Goal: Task Accomplishment & Management: Manage account settings

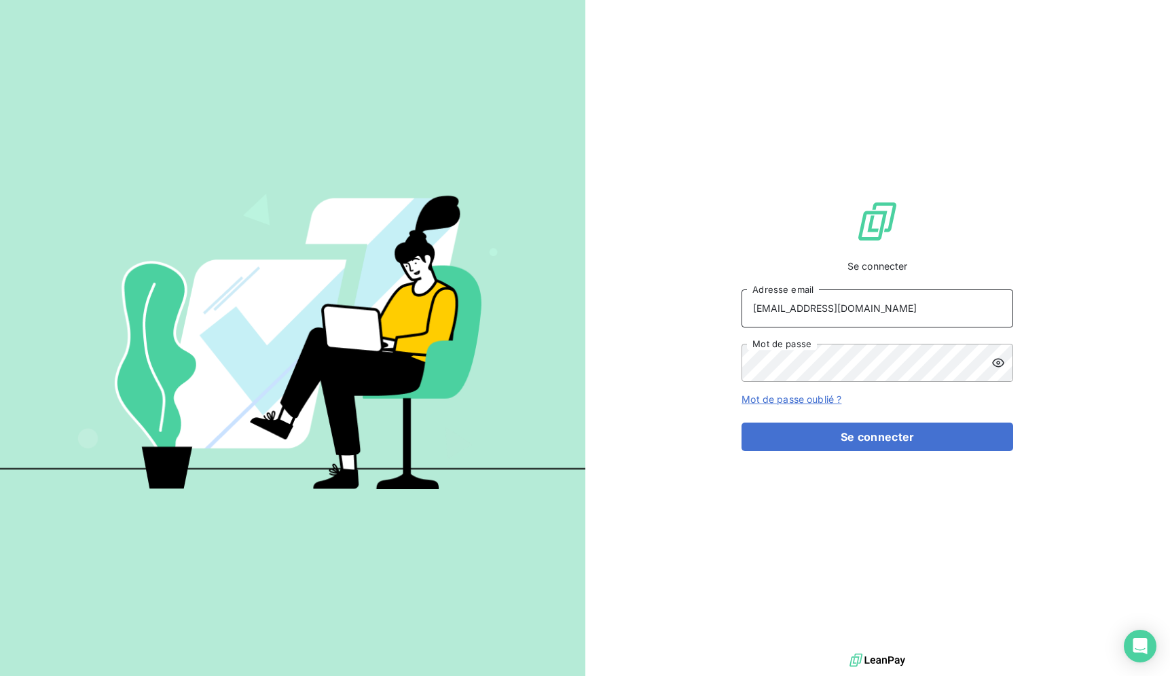
click at [856, 327] on input "RECOUVREMENT@ADAPTEL.FR" at bounding box center [878, 308] width 272 height 38
type input "RECOUVREMENT@ADAPTEL.FR"
click at [880, 465] on div "Se connecter RECOUVREMENT@ADAPTEL.FR Adresse email Mot de passe Mot de passe ou…" at bounding box center [878, 325] width 272 height 650
click at [960, 450] on button "Se connecter" at bounding box center [878, 436] width 272 height 29
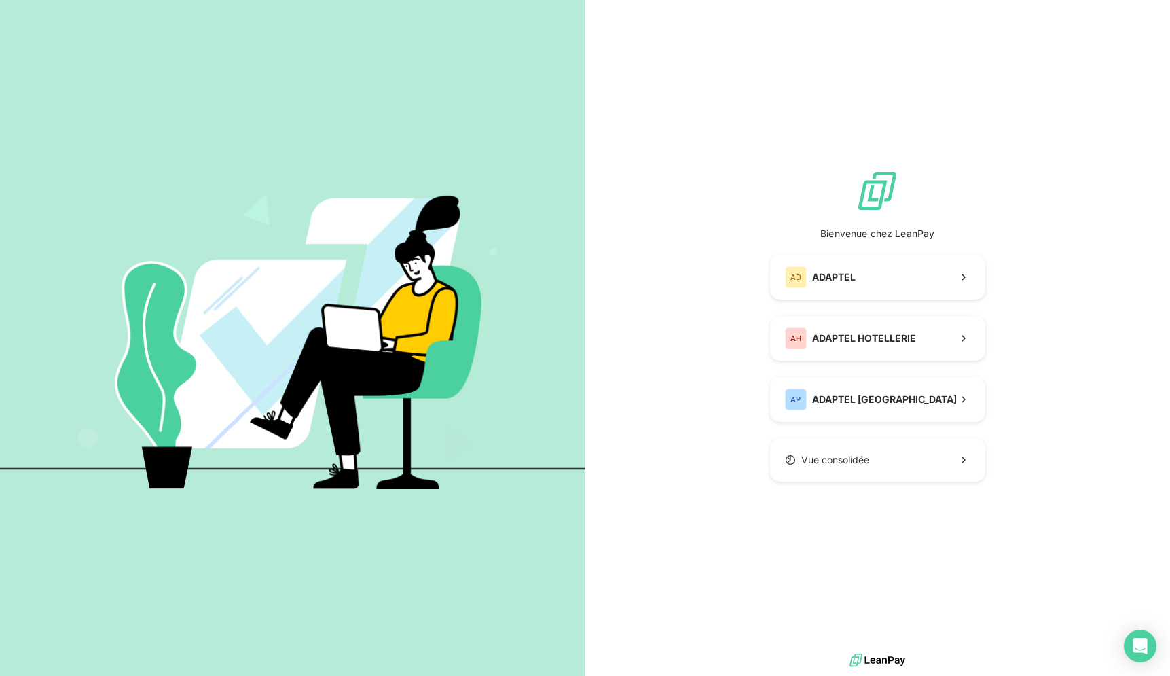
click at [645, 198] on div "Bienvenue chez LeanPay AD ADAPTEL AH ADAPTEL HOTELLERIE AP ADAPTEL PARIS Vue co…" at bounding box center [877, 325] width 585 height 650
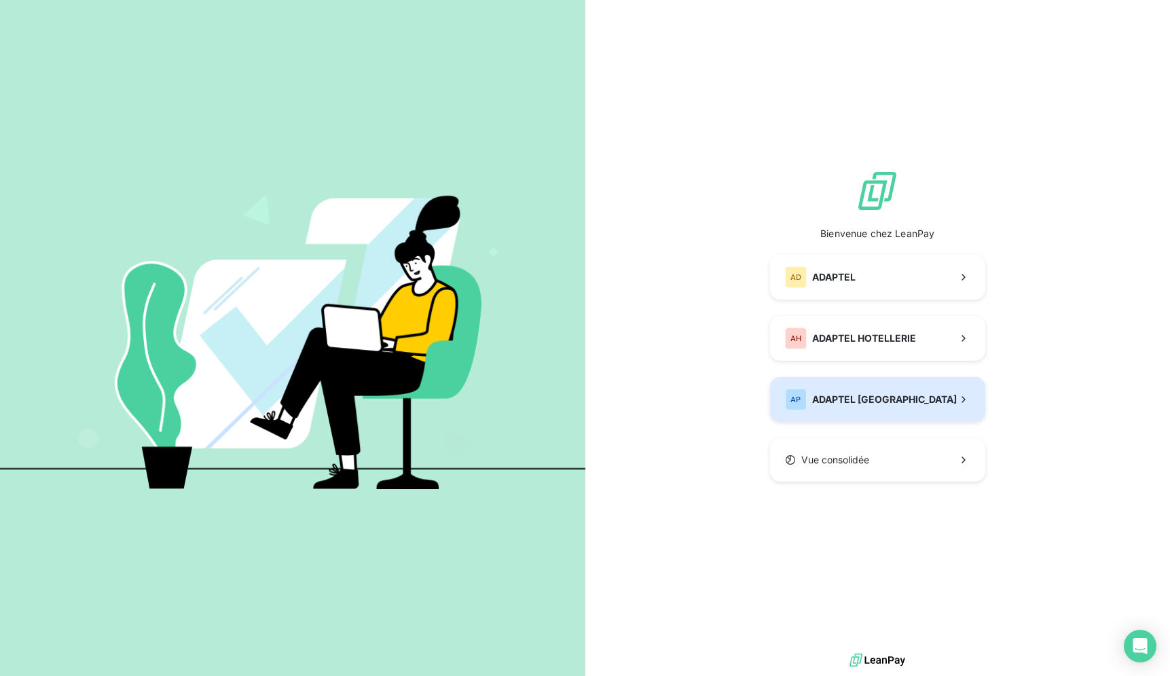
click at [839, 406] on span "ADAPTEL [GEOGRAPHIC_DATA]" at bounding box center [884, 400] width 145 height 14
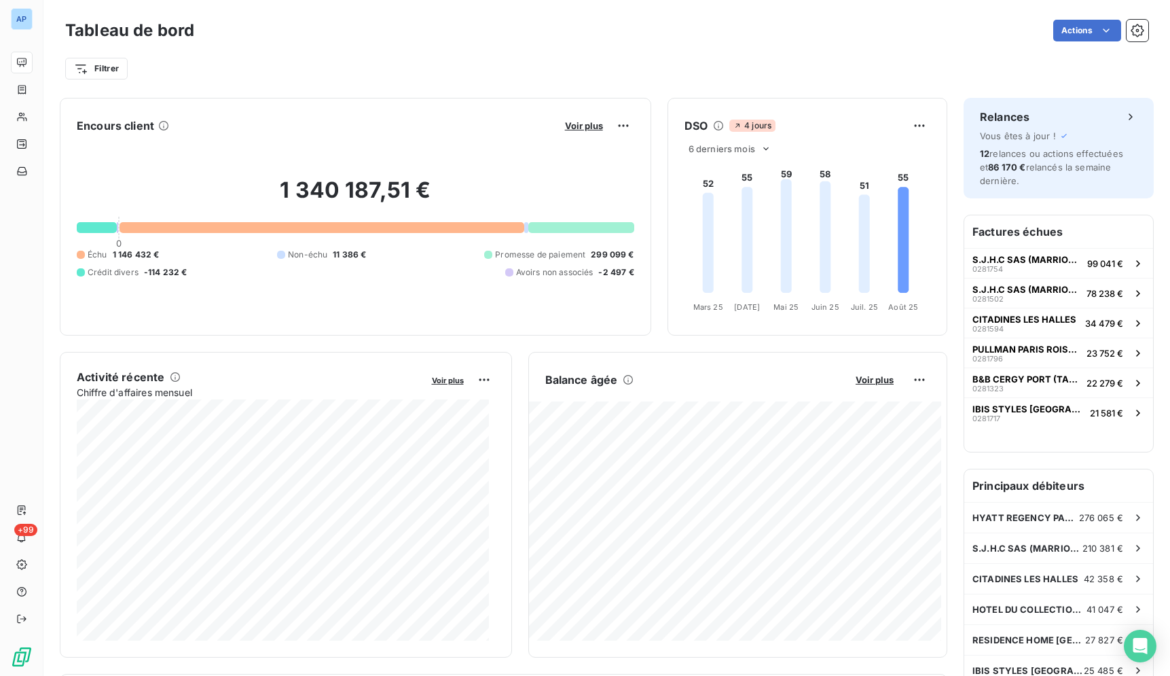
click at [301, 43] on div "Tableau de bord Actions" at bounding box center [606, 30] width 1083 height 29
click at [257, 52] on div "Filtrer" at bounding box center [606, 63] width 1083 height 37
click at [258, 52] on div "Filtrer" at bounding box center [606, 63] width 1083 height 37
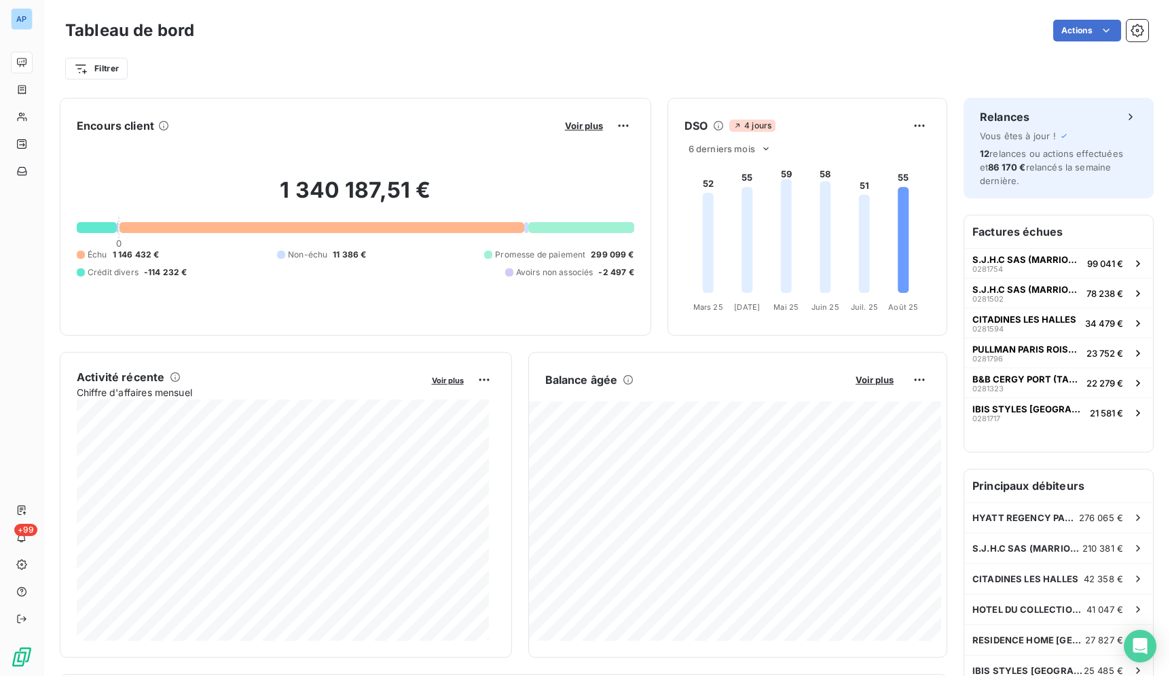
click at [258, 52] on div "Filtrer" at bounding box center [606, 63] width 1083 height 37
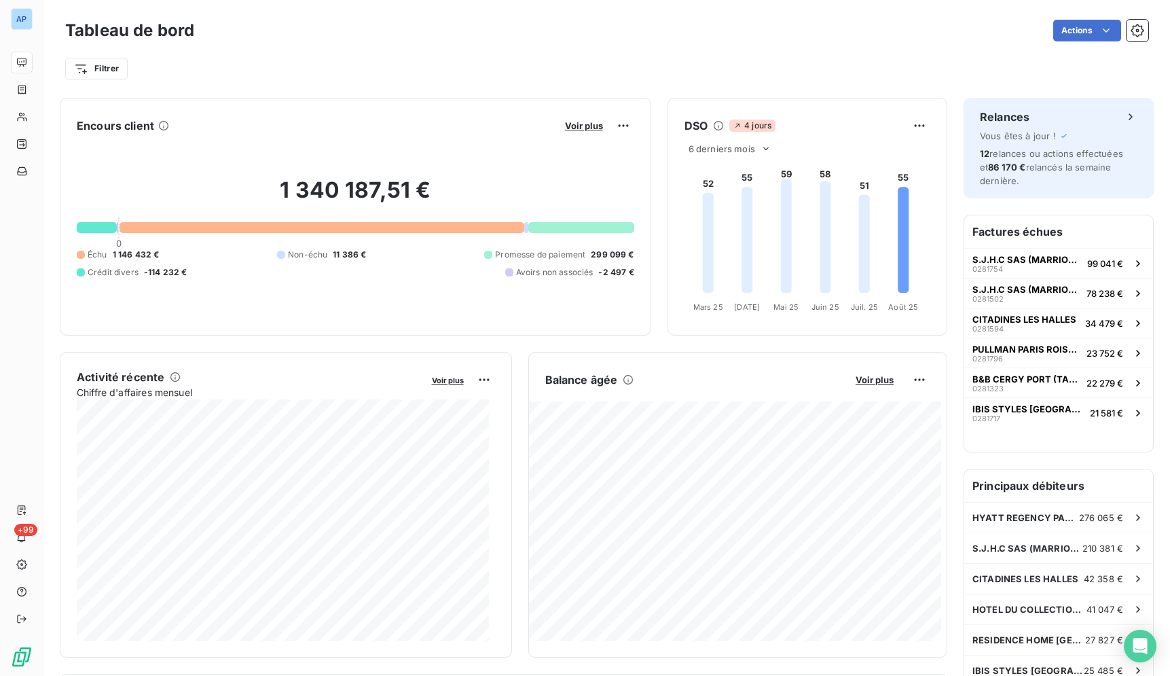
click at [258, 52] on div "Filtrer" at bounding box center [606, 63] width 1083 height 37
click at [374, 61] on div "Filtrer" at bounding box center [606, 69] width 1083 height 26
click at [602, 38] on div "Actions" at bounding box center [680, 31] width 938 height 22
click at [295, 58] on div "Filtrer" at bounding box center [606, 69] width 1083 height 26
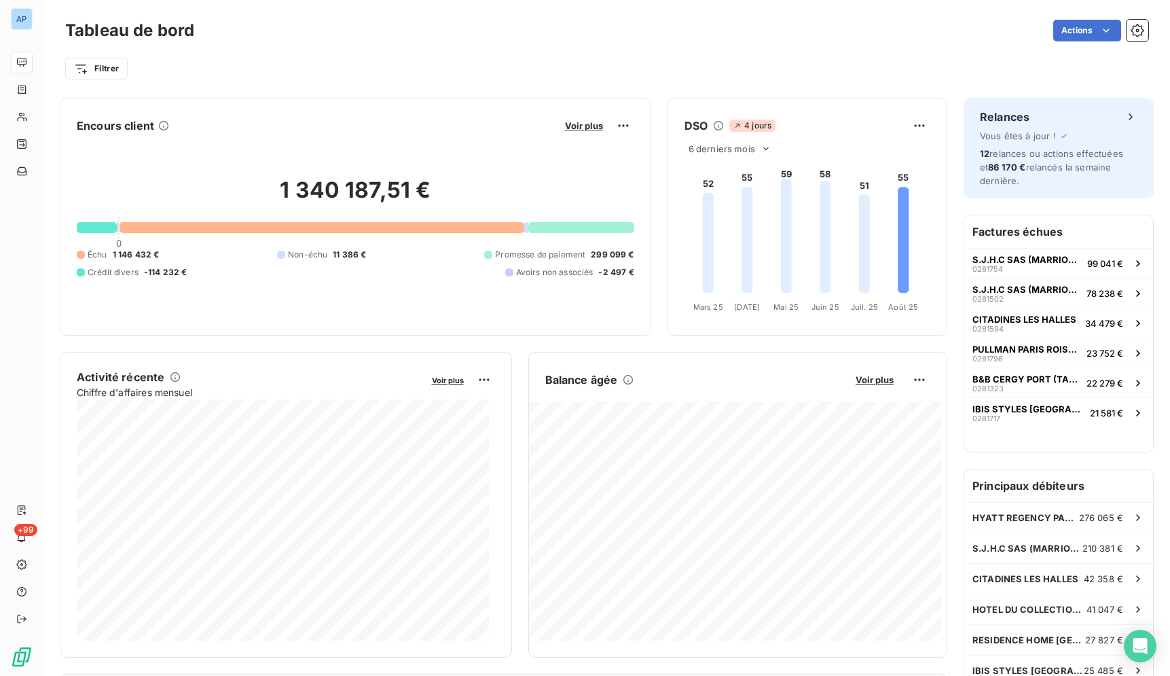
click at [293, 56] on div "Filtrer" at bounding box center [606, 69] width 1083 height 26
click at [452, 35] on div "Actions" at bounding box center [680, 31] width 938 height 22
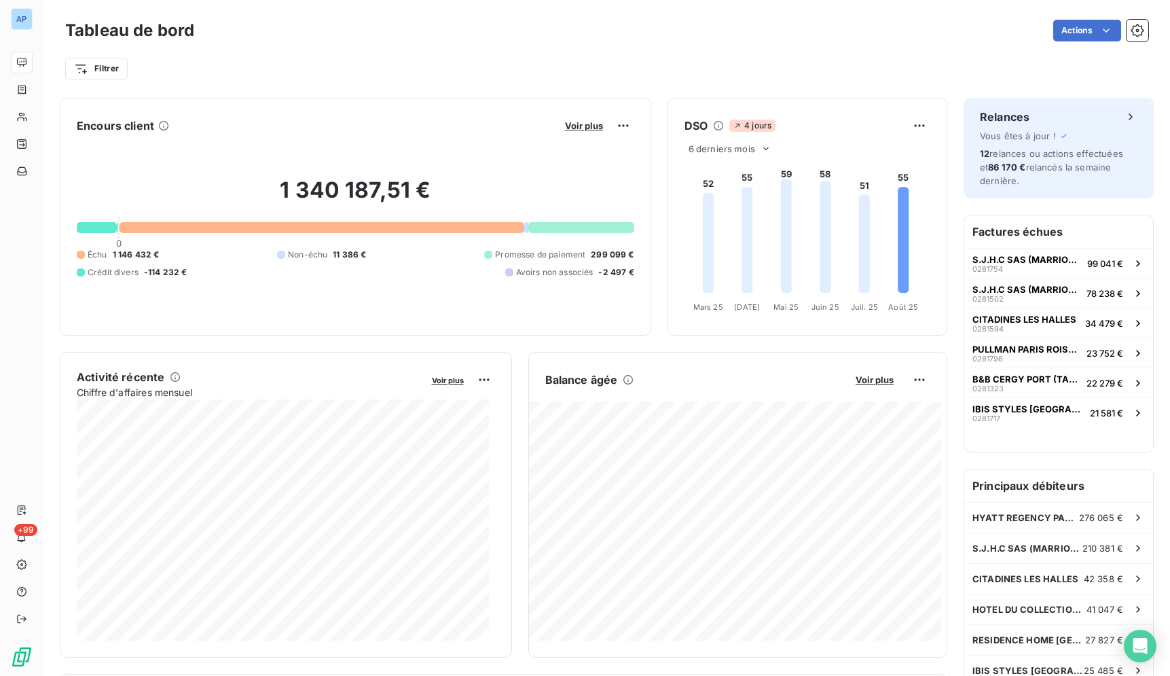
click at [452, 35] on div "Actions" at bounding box center [680, 31] width 938 height 22
click at [696, 74] on div "Filtrer" at bounding box center [606, 69] width 1083 height 26
click at [522, 67] on div "Filtrer" at bounding box center [606, 69] width 1083 height 26
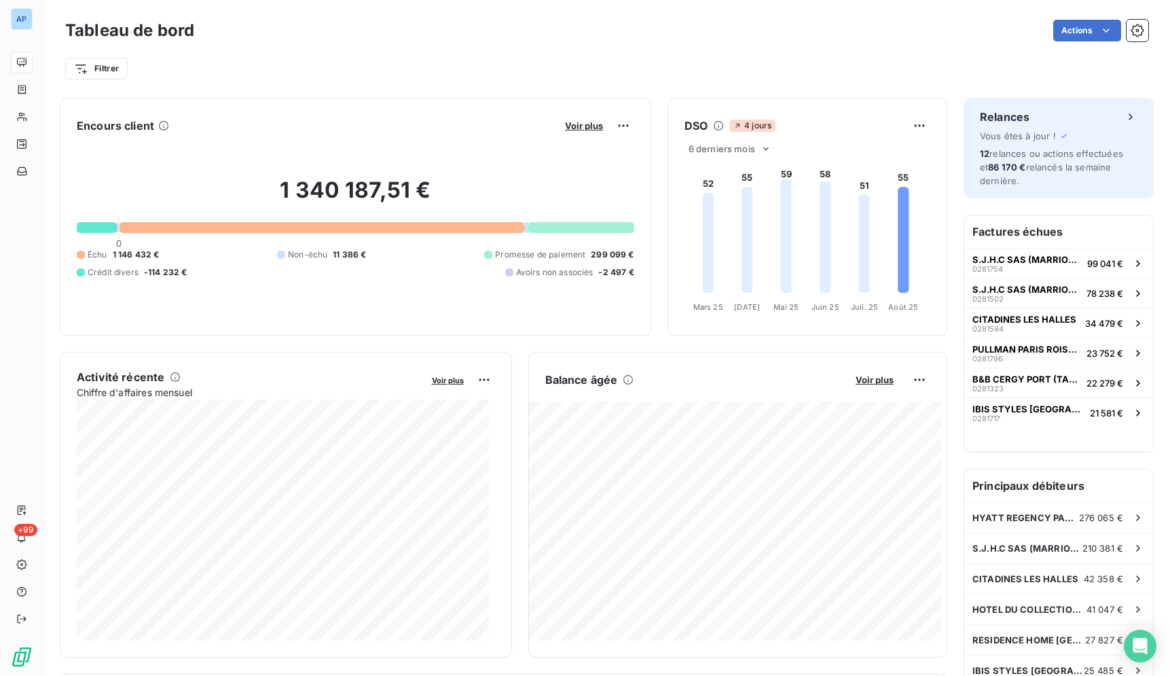
click at [522, 67] on div "Filtrer" at bounding box center [606, 69] width 1083 height 26
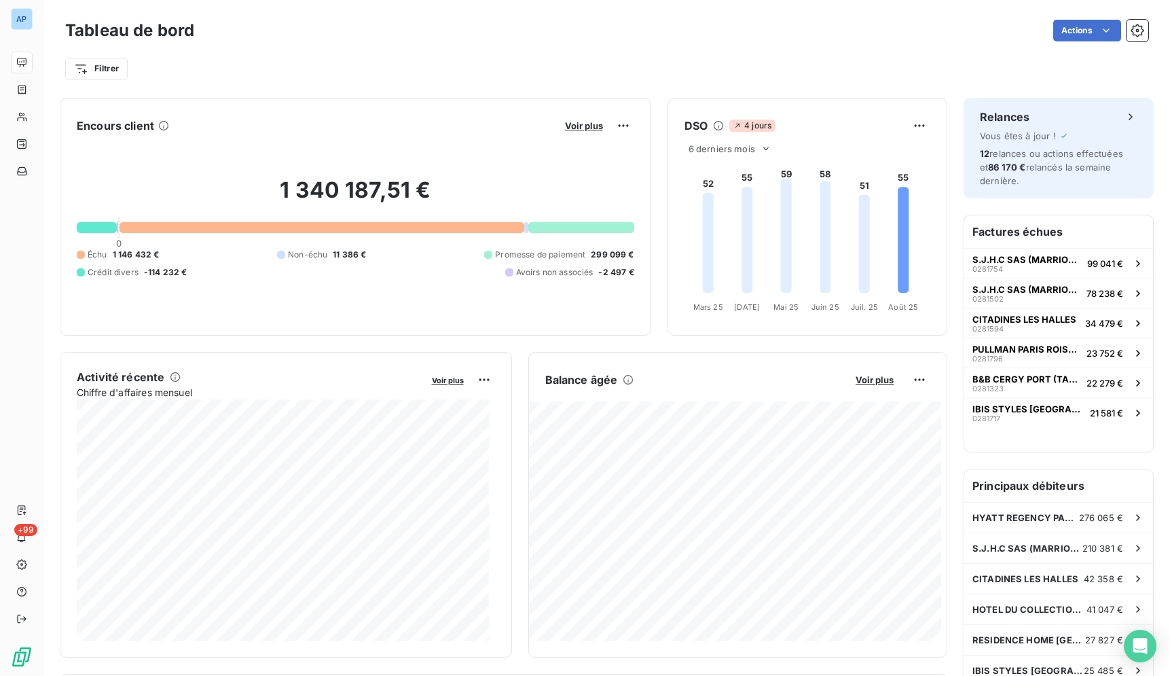
click at [522, 67] on div "Filtrer" at bounding box center [606, 69] width 1083 height 26
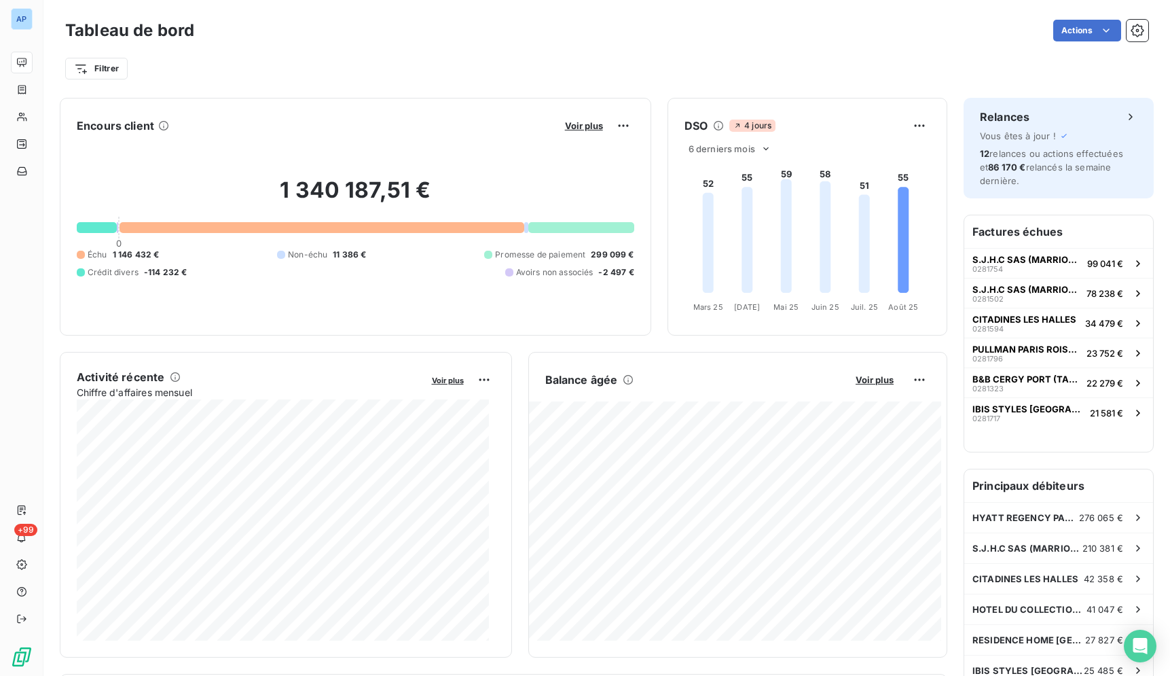
click at [522, 67] on div "Filtrer" at bounding box center [606, 69] width 1083 height 26
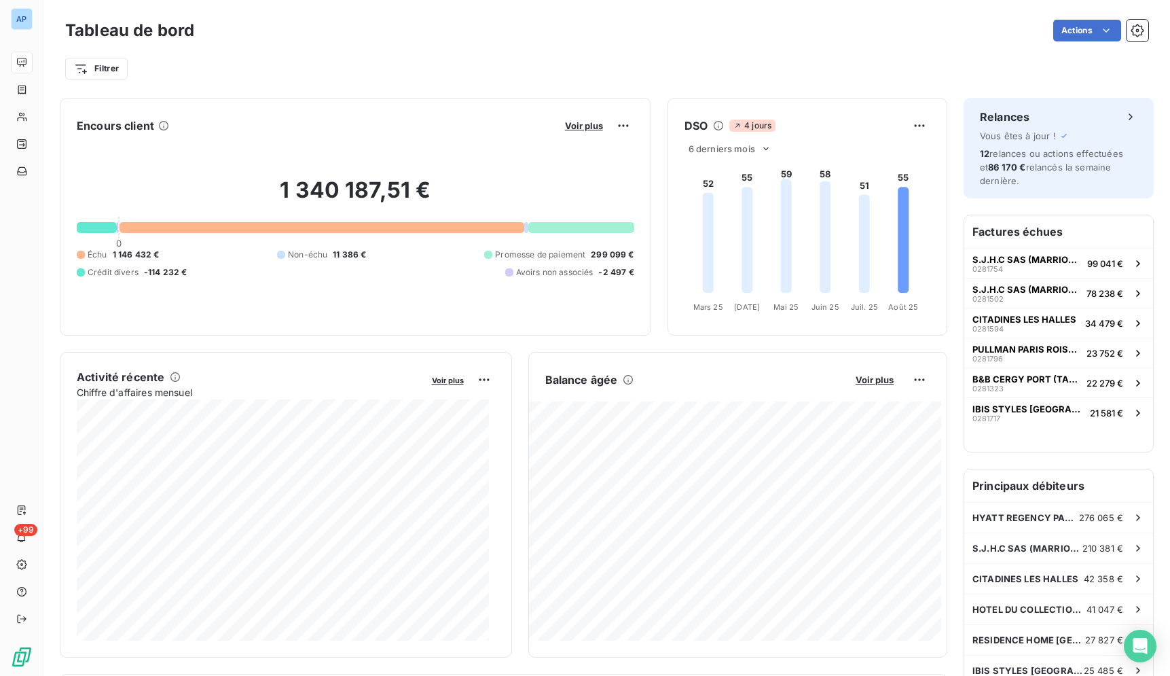
click at [522, 67] on div "Filtrer" at bounding box center [606, 69] width 1083 height 26
click at [521, 66] on div "Filtrer" at bounding box center [606, 69] width 1083 height 26
click at [524, 61] on div "Filtrer" at bounding box center [606, 69] width 1083 height 26
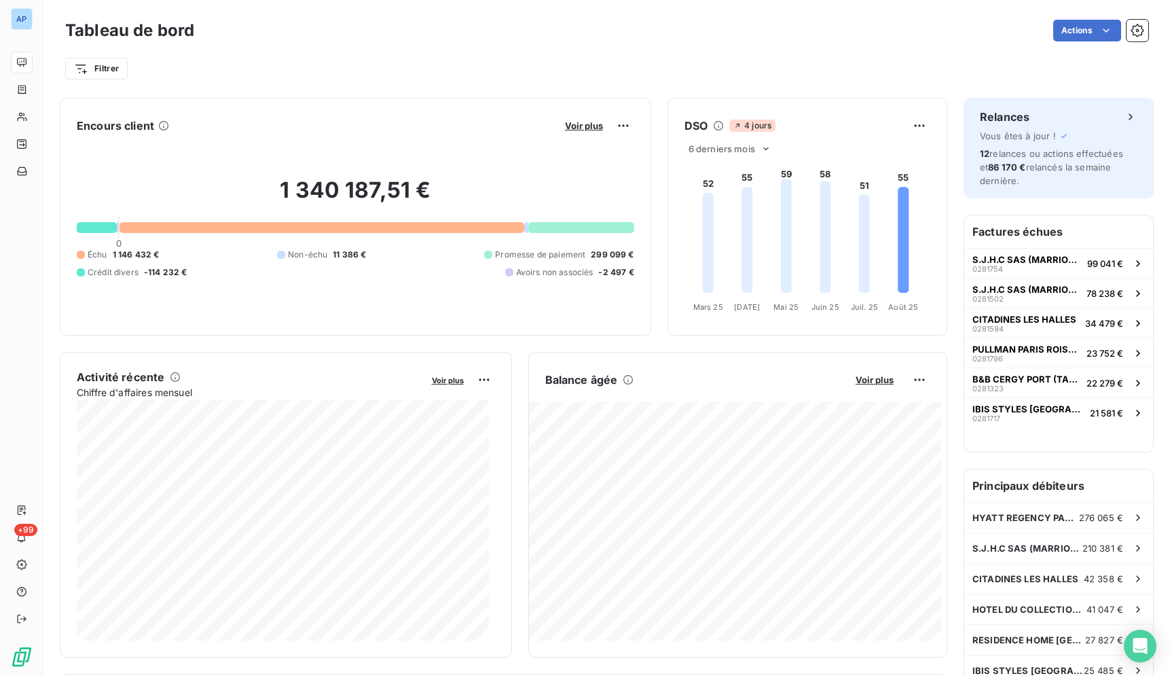
click at [524, 61] on div "Filtrer" at bounding box center [606, 69] width 1083 height 26
click at [543, 61] on div "Filtrer" at bounding box center [606, 69] width 1083 height 26
click at [443, 60] on div "Filtrer" at bounding box center [606, 69] width 1083 height 26
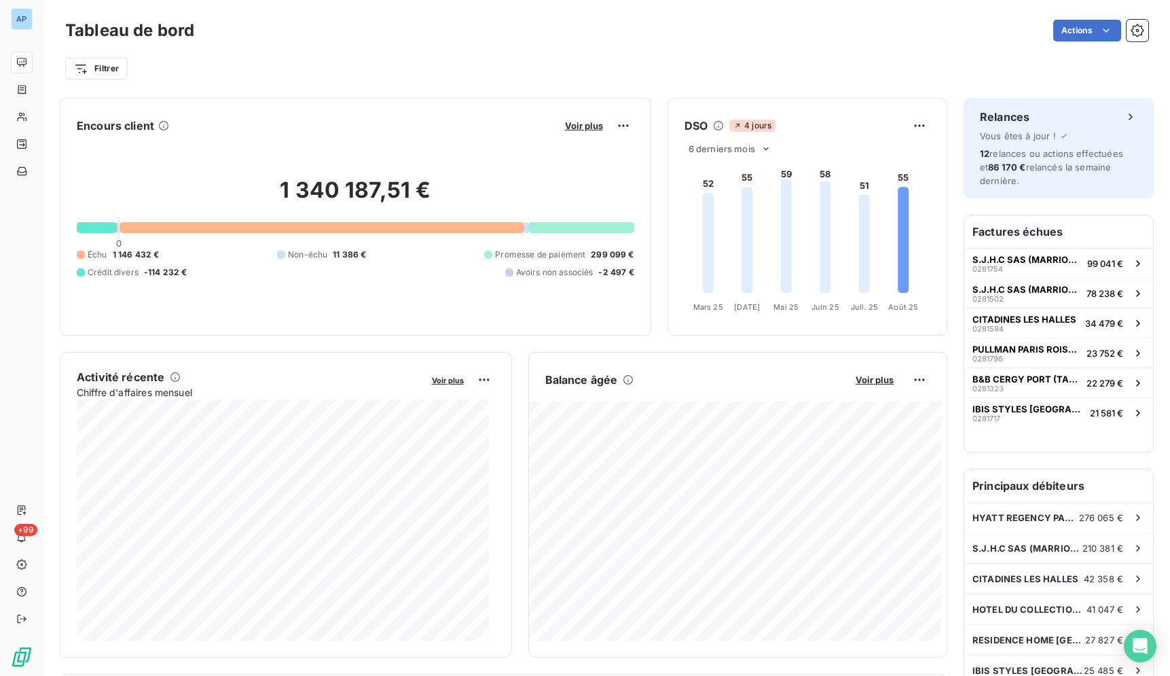
click at [712, 33] on div "Actions" at bounding box center [680, 31] width 938 height 22
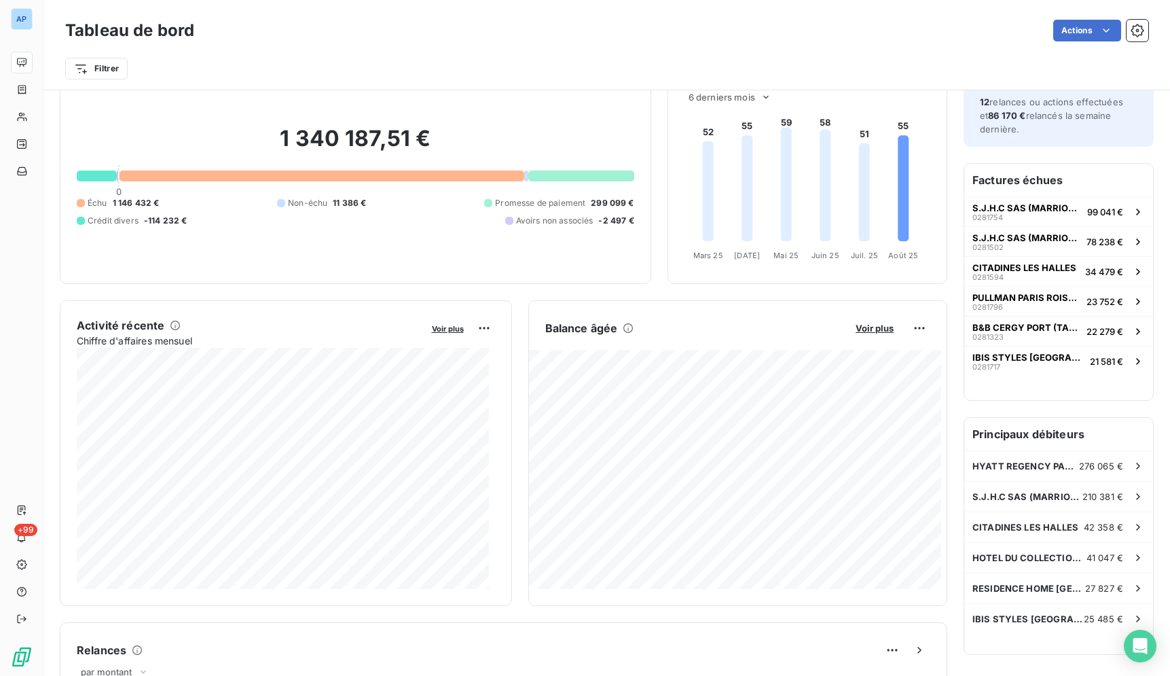
scroll to position [51, 0]
